Goal: Register for event/course

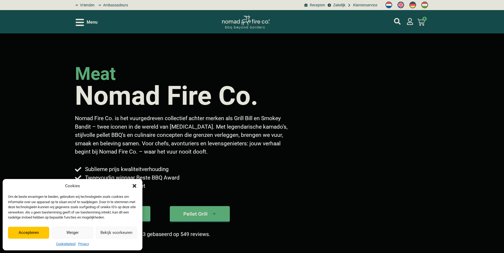
click at [134, 186] on icon "Dialog sluiten" at bounding box center [134, 186] width 4 height 4
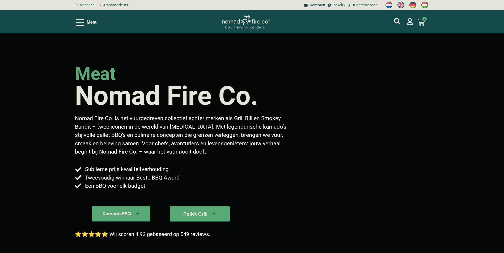
click at [83, 23] on icon "Open/Close Menu" at bounding box center [80, 22] width 8 height 7
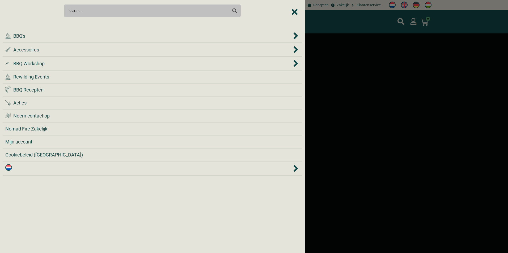
click at [44, 65] on span "BBQ Workshop" at bounding box center [28, 63] width 31 height 7
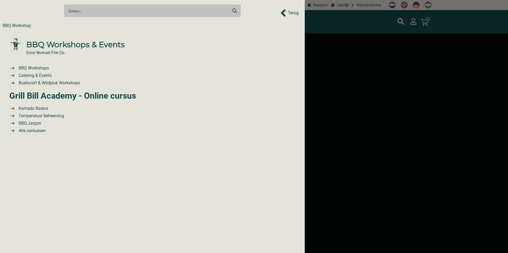
click at [44, 67] on span "BBQ Workshops" at bounding box center [33, 68] width 32 height 6
